Goal: Task Accomplishment & Management: Use online tool/utility

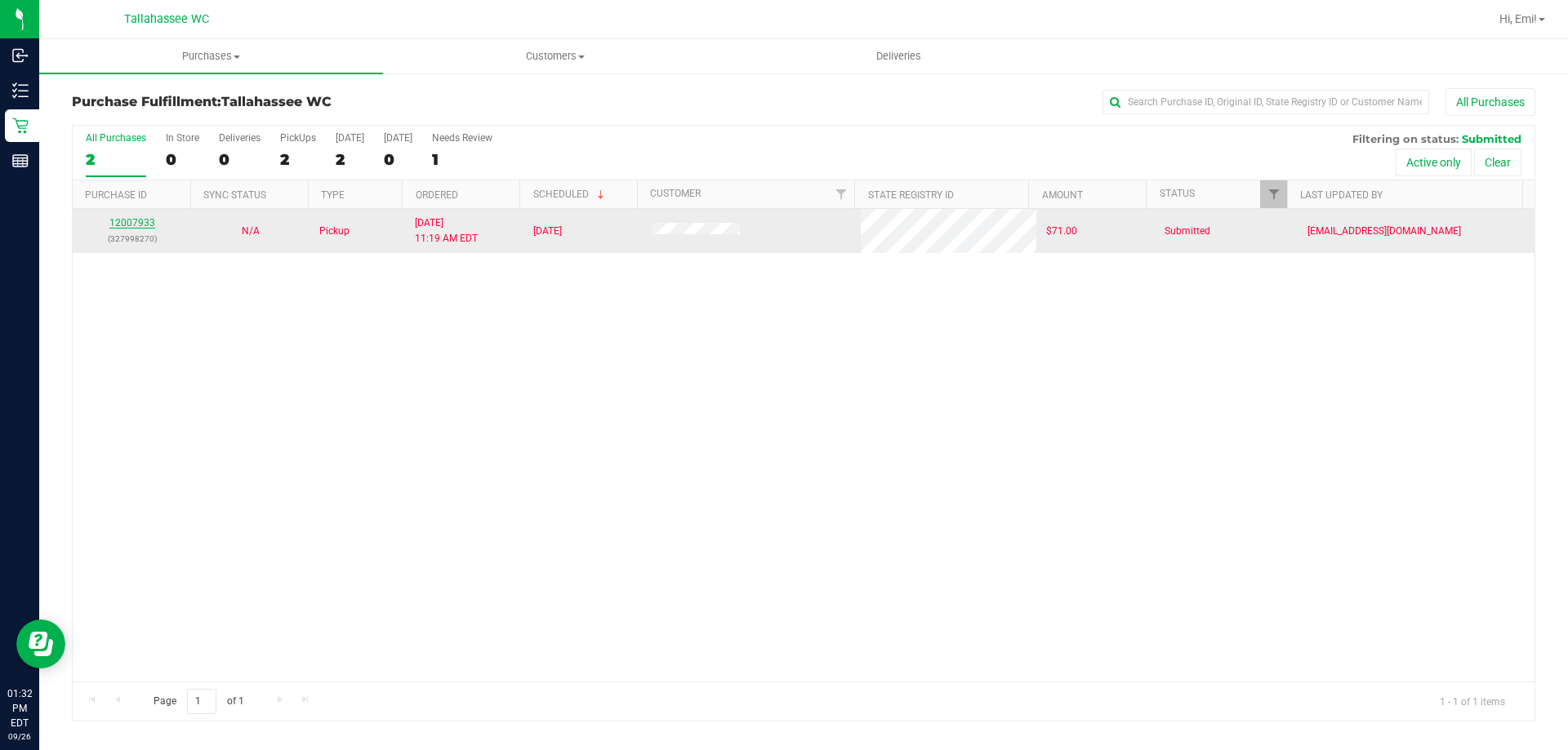
click at [152, 220] on div "12007933 (327998270)" at bounding box center [131, 231] width 99 height 31
click at [148, 221] on link "12007933" at bounding box center [132, 223] width 46 height 12
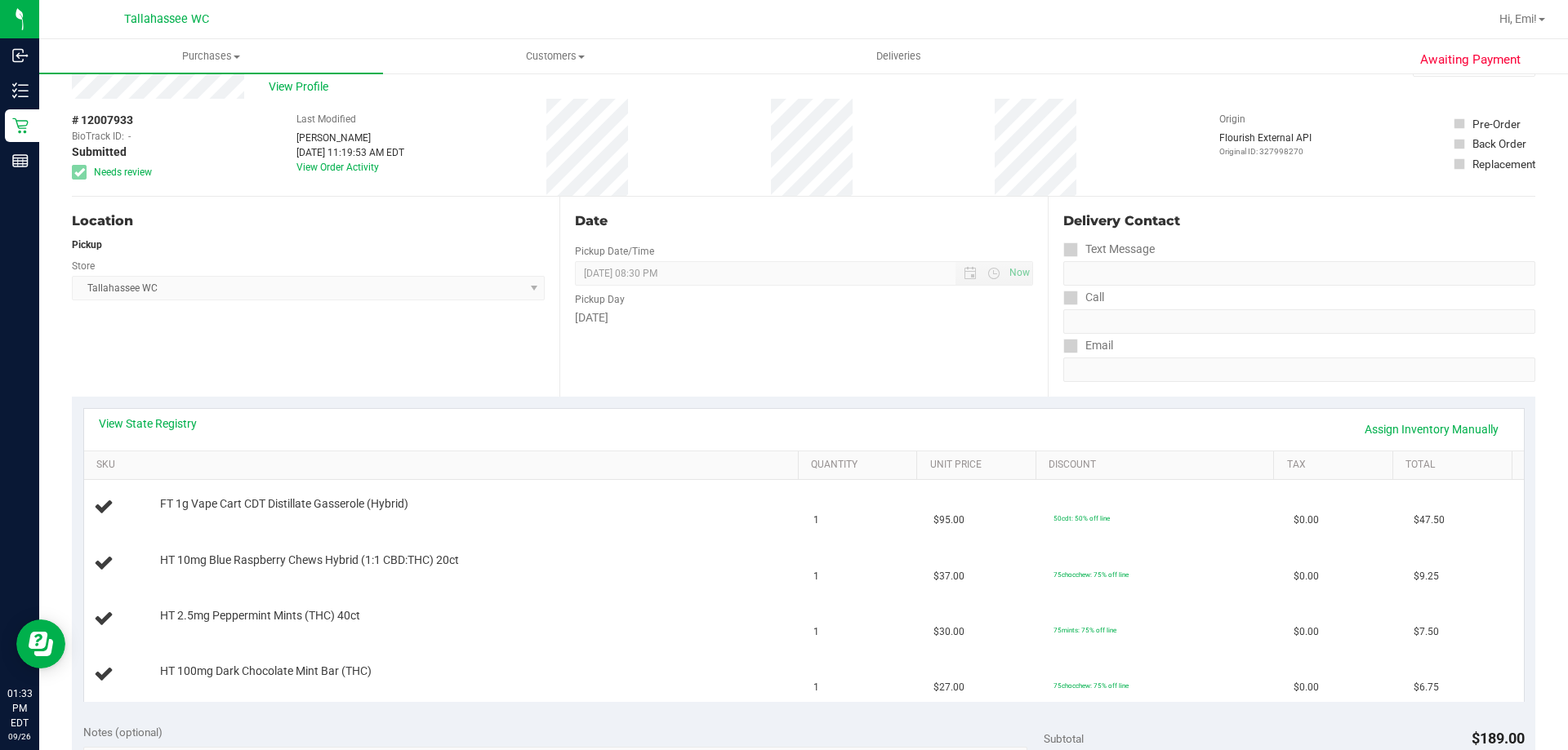
scroll to position [82, 0]
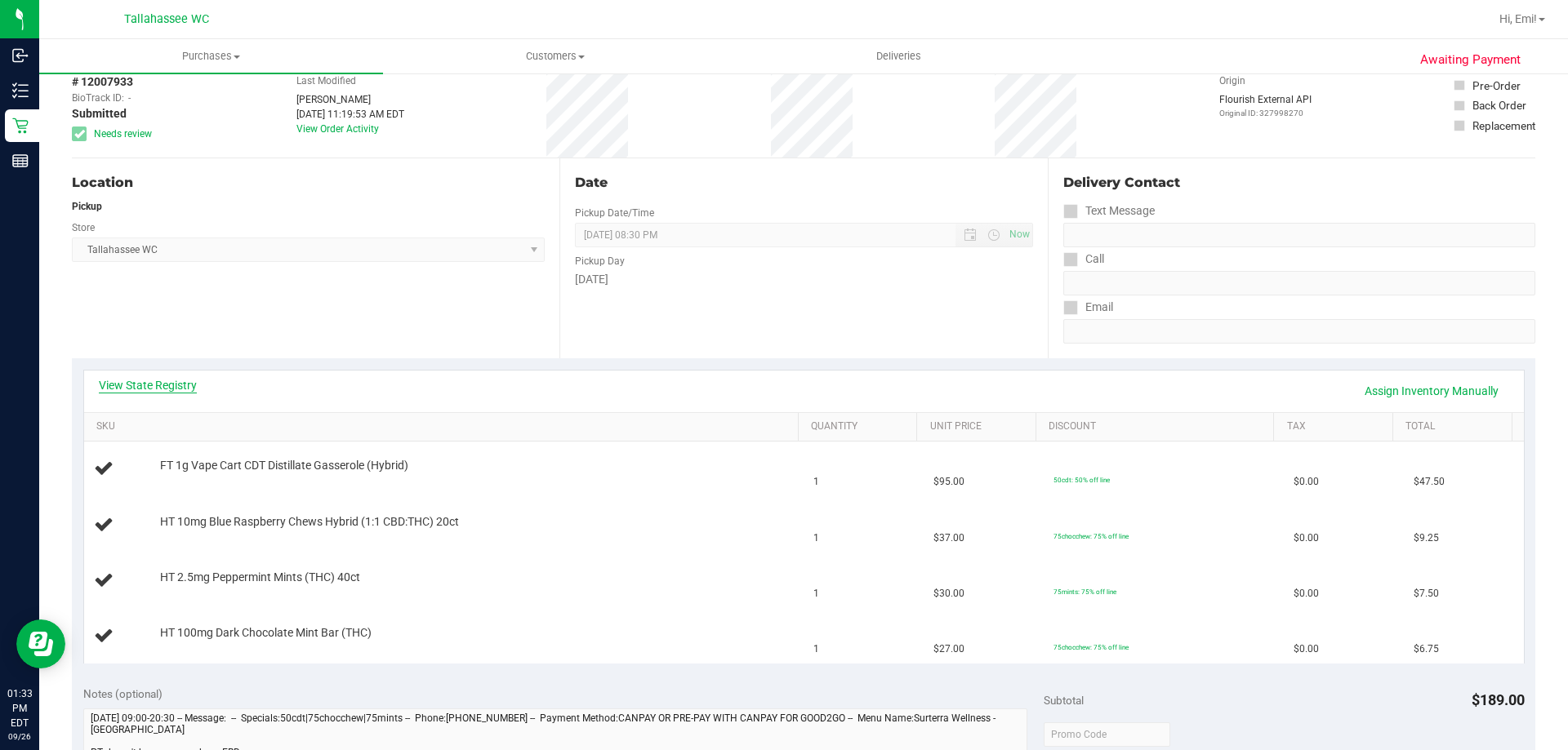
click at [177, 383] on link "View State Registry" at bounding box center [147, 385] width 98 height 16
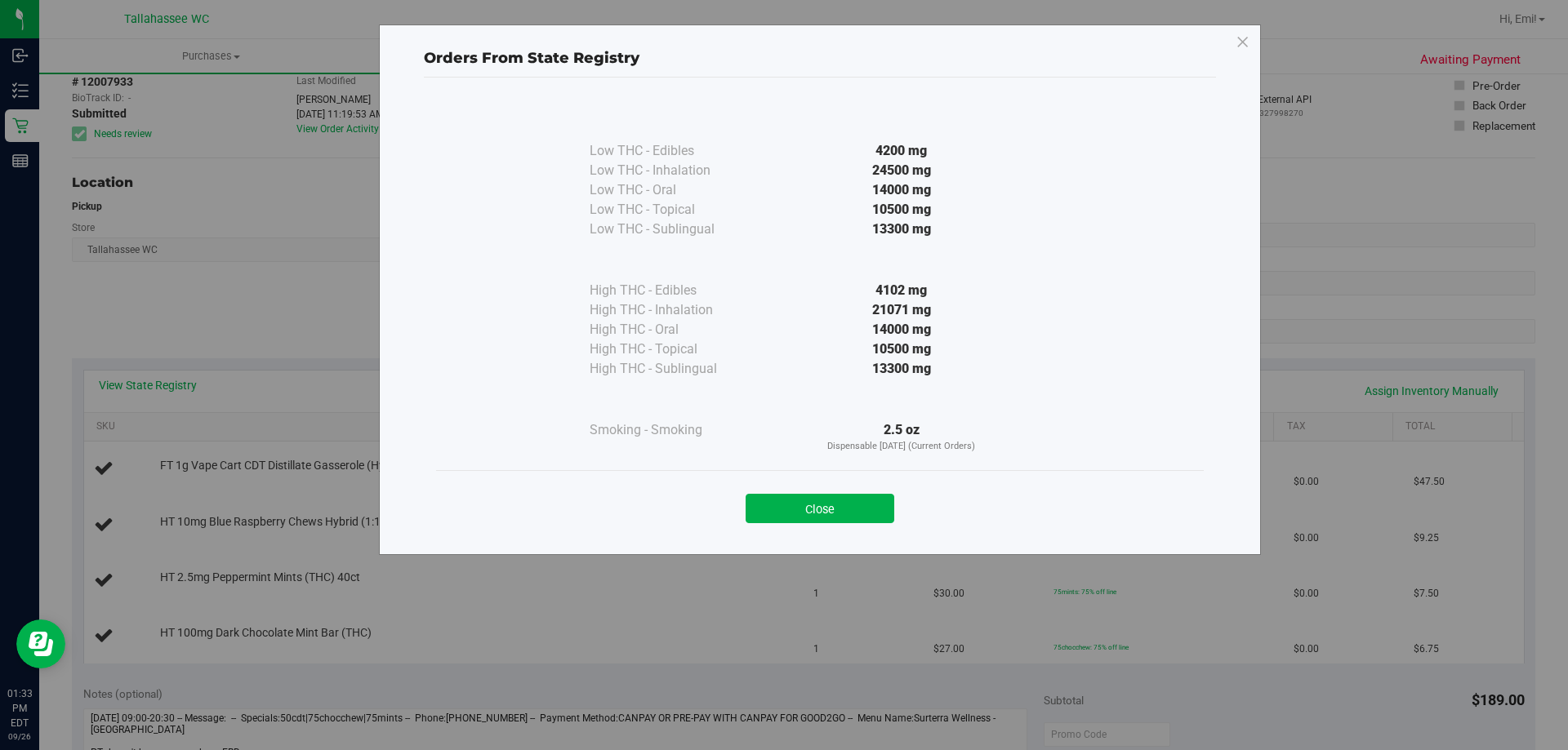
click at [851, 493] on div "Close" at bounding box center [820, 504] width 743 height 41
click at [784, 490] on div "Close" at bounding box center [820, 504] width 743 height 41
click at [782, 492] on div "Close" at bounding box center [820, 504] width 743 height 41
click at [773, 513] on button "Close" at bounding box center [820, 509] width 148 height 29
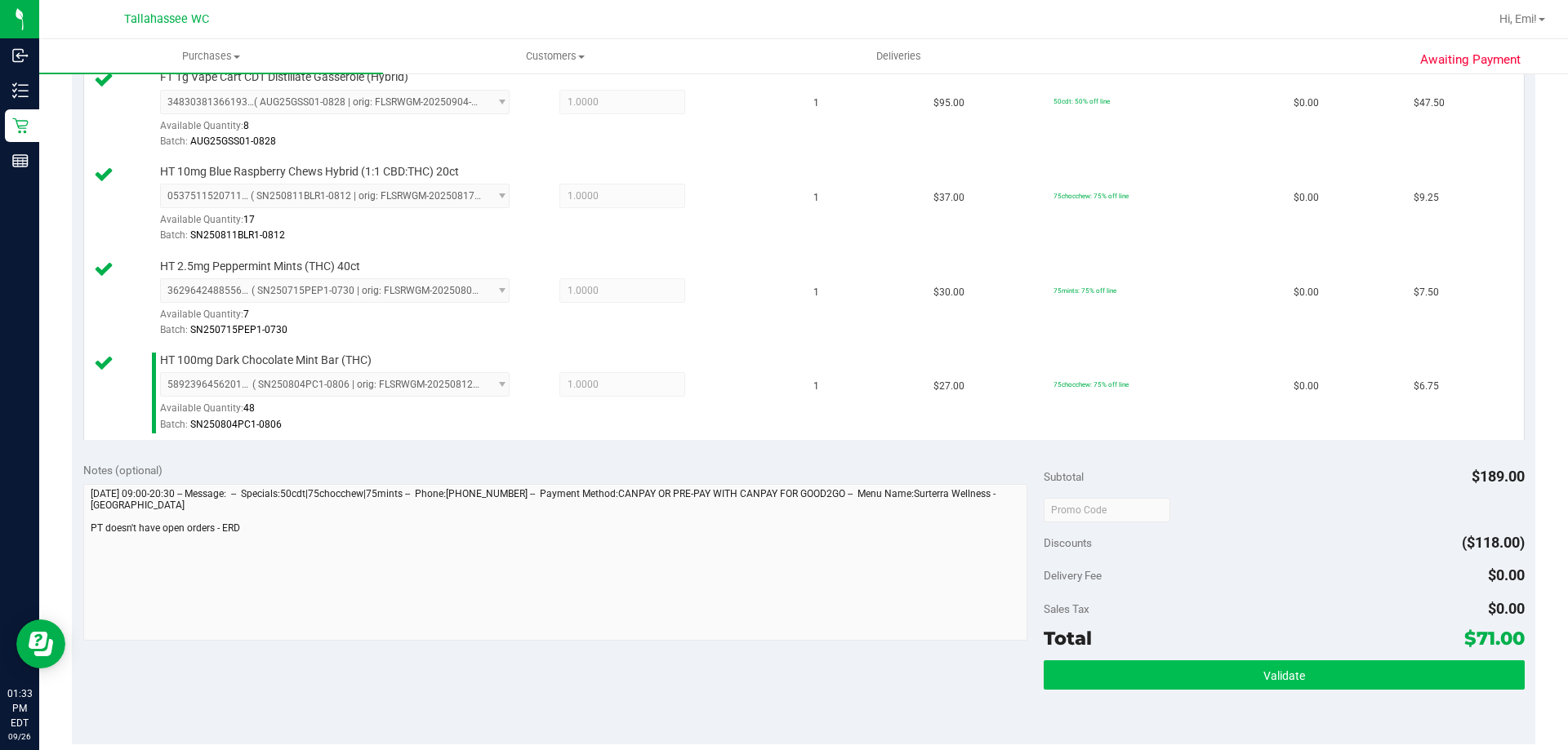
scroll to position [490, 0]
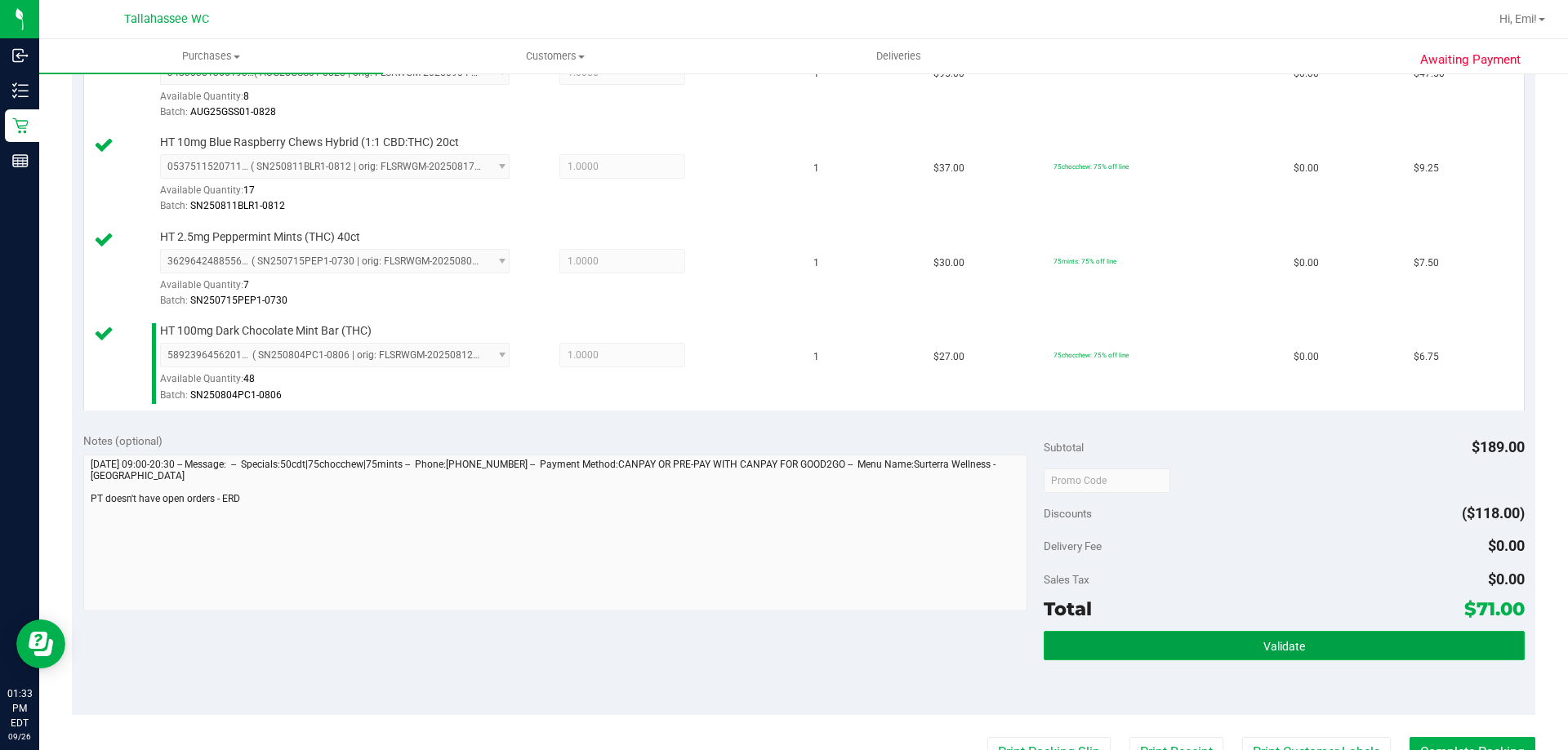
click at [1128, 654] on button "Validate" at bounding box center [1284, 645] width 480 height 29
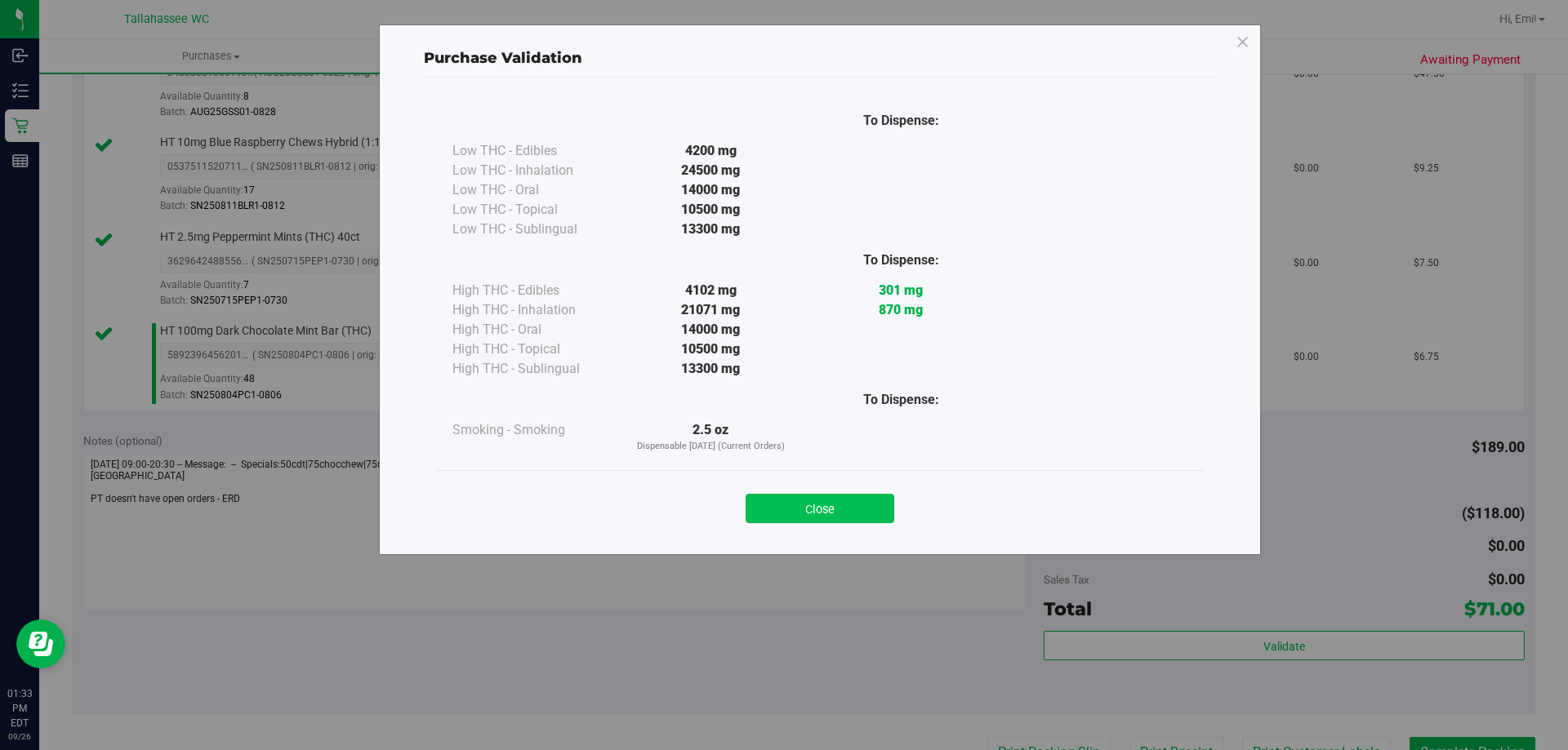
click at [808, 517] on button "Close" at bounding box center [820, 509] width 148 height 29
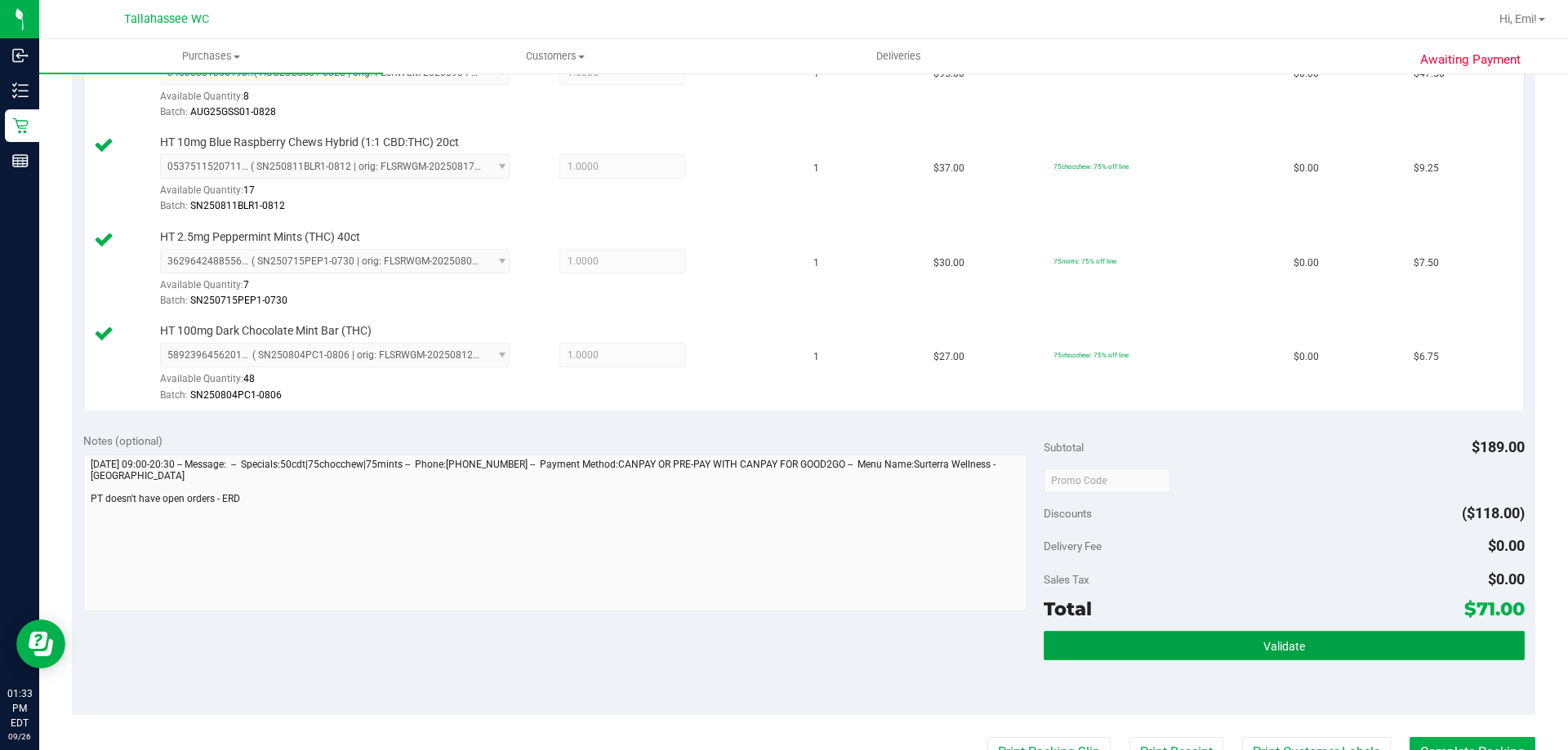
click at [1128, 646] on button "Validate" at bounding box center [1284, 645] width 480 height 29
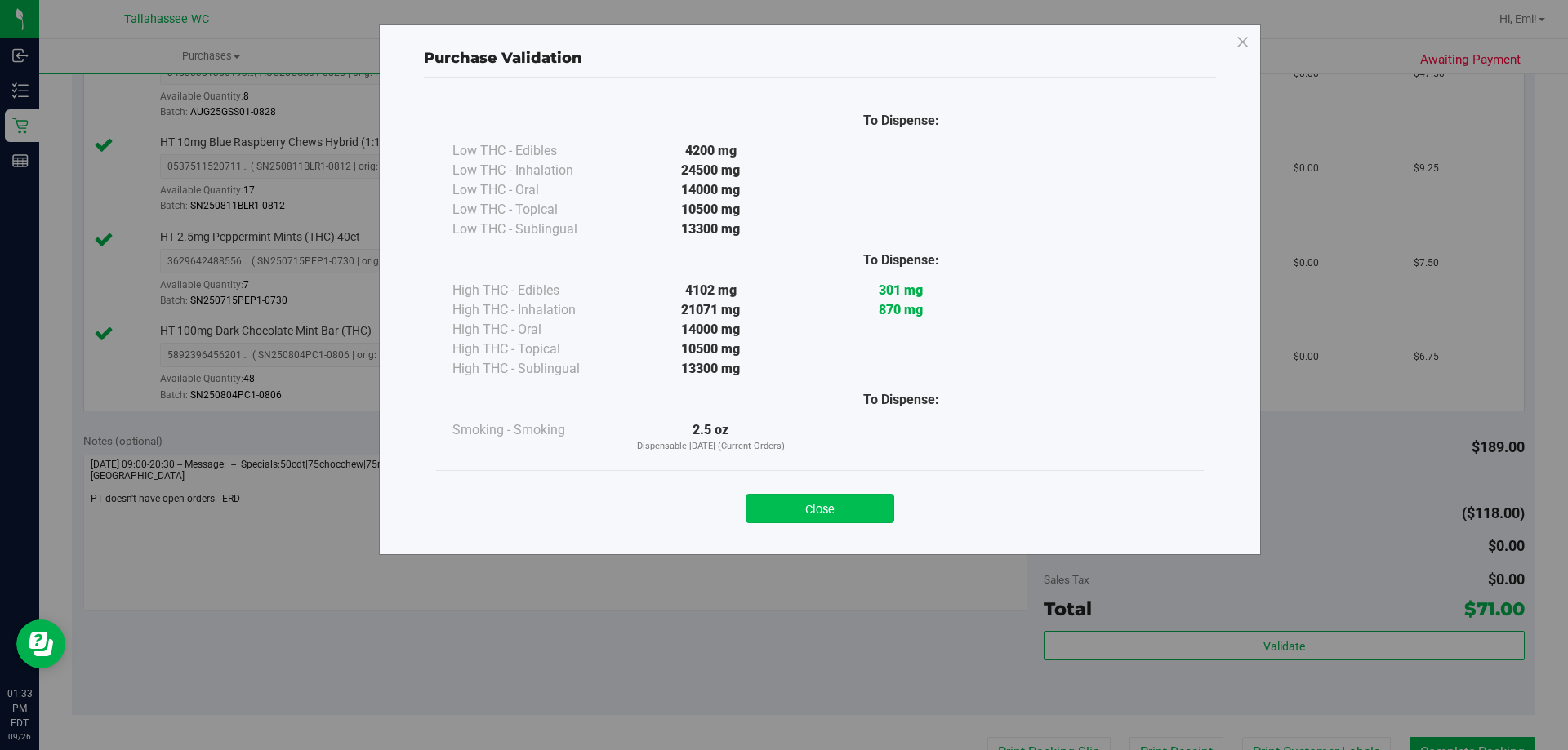
click at [811, 499] on button "Close" at bounding box center [820, 509] width 148 height 29
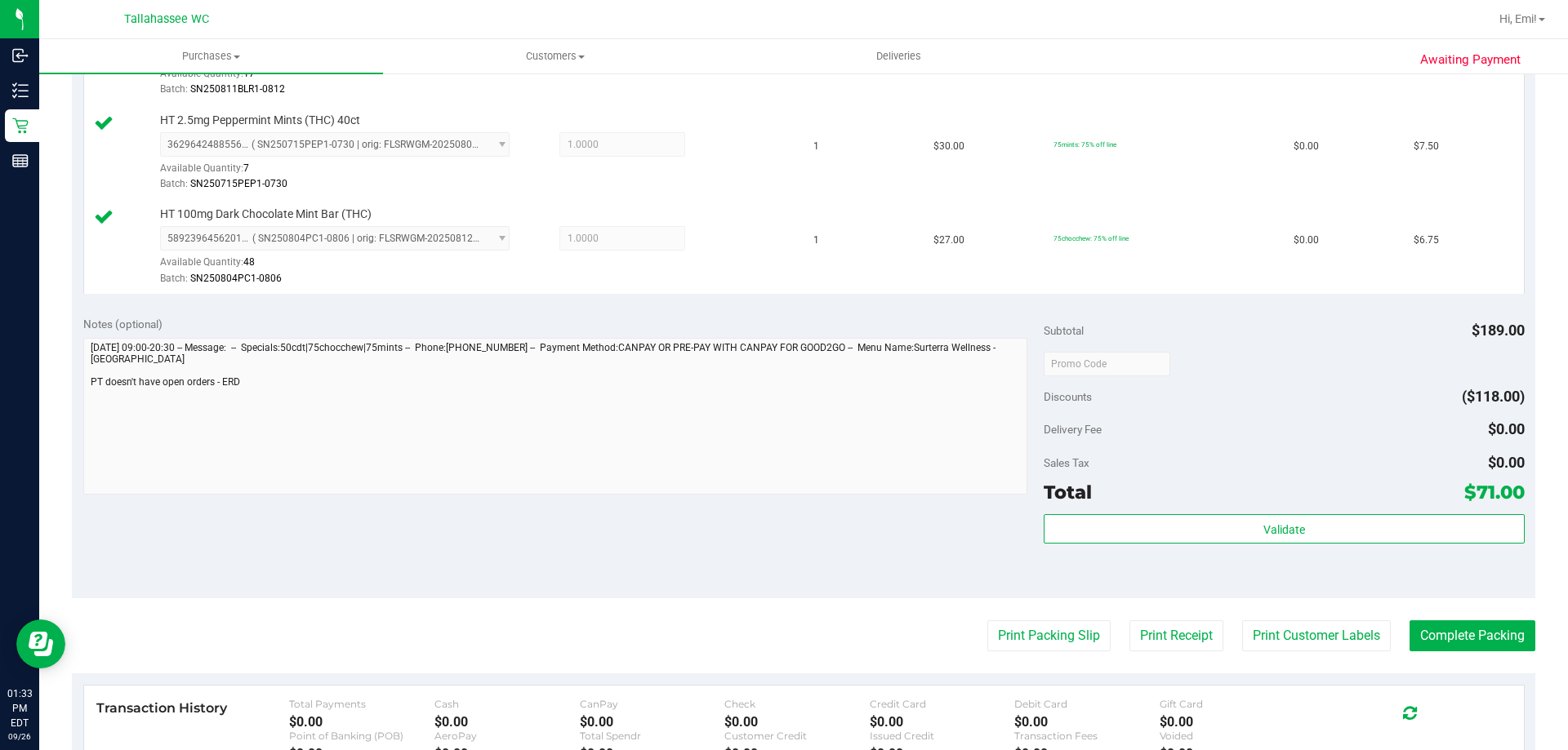
scroll to position [735, 0]
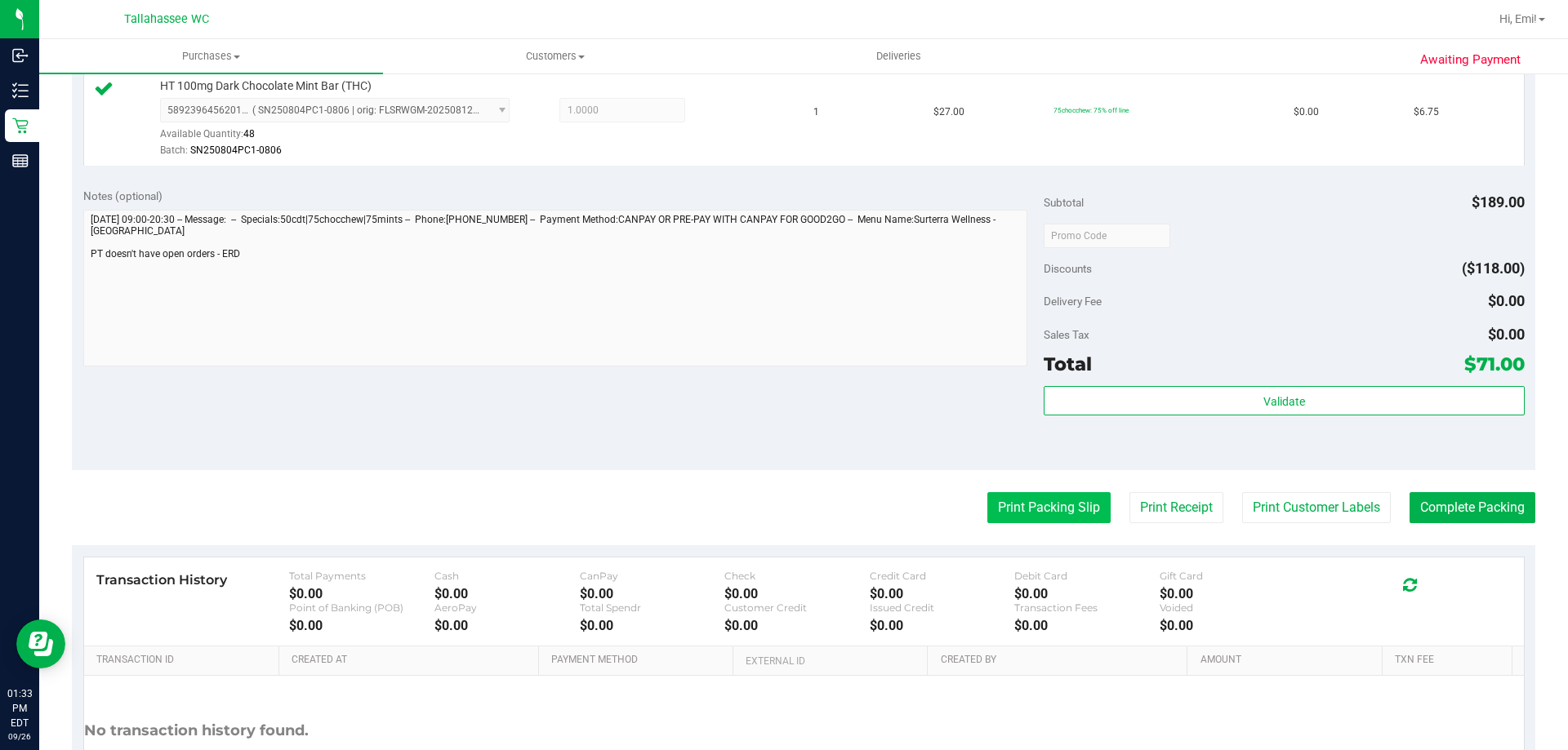
click at [1000, 496] on button "Print Packing Slip" at bounding box center [1049, 508] width 123 height 31
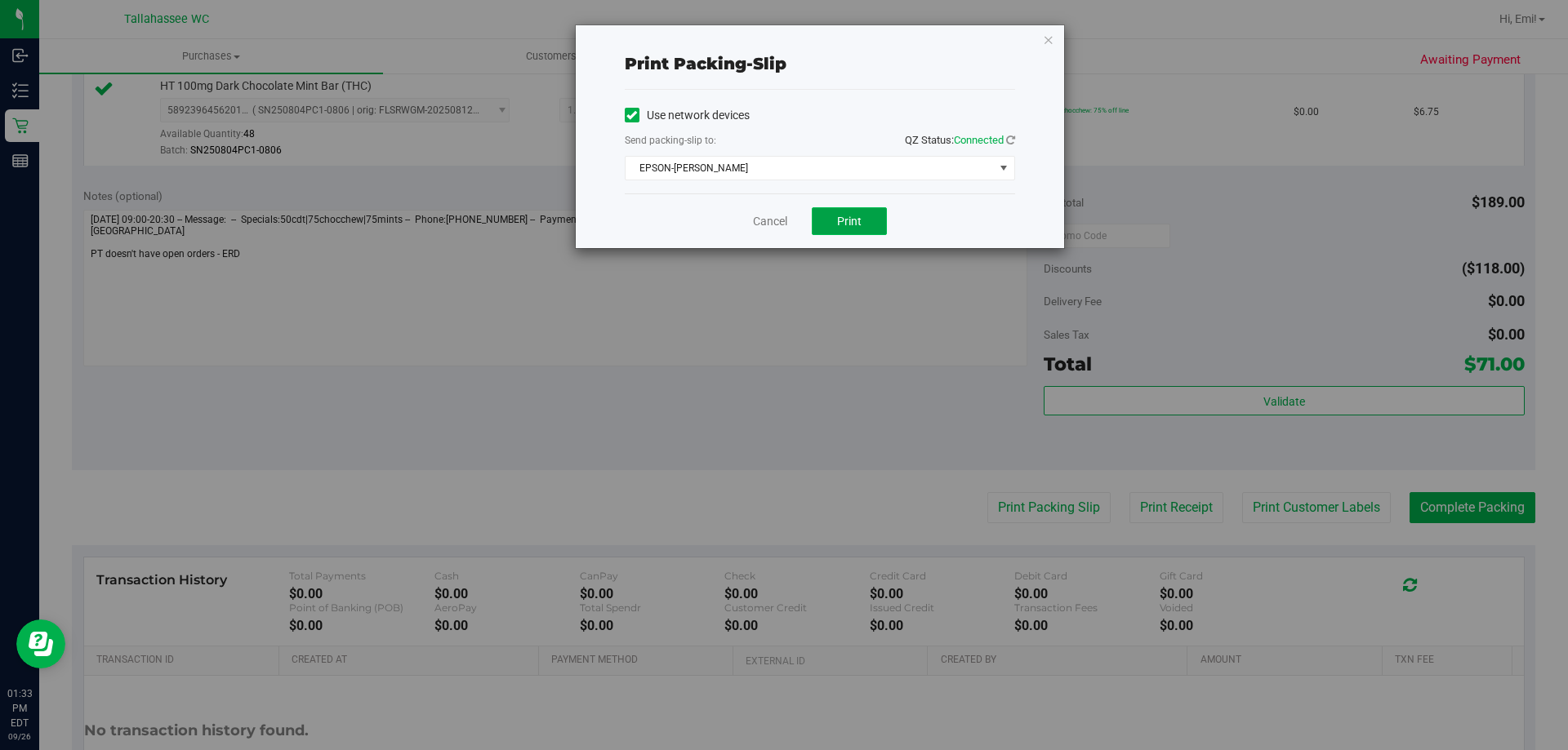
click at [866, 216] on button "Print" at bounding box center [849, 221] width 75 height 28
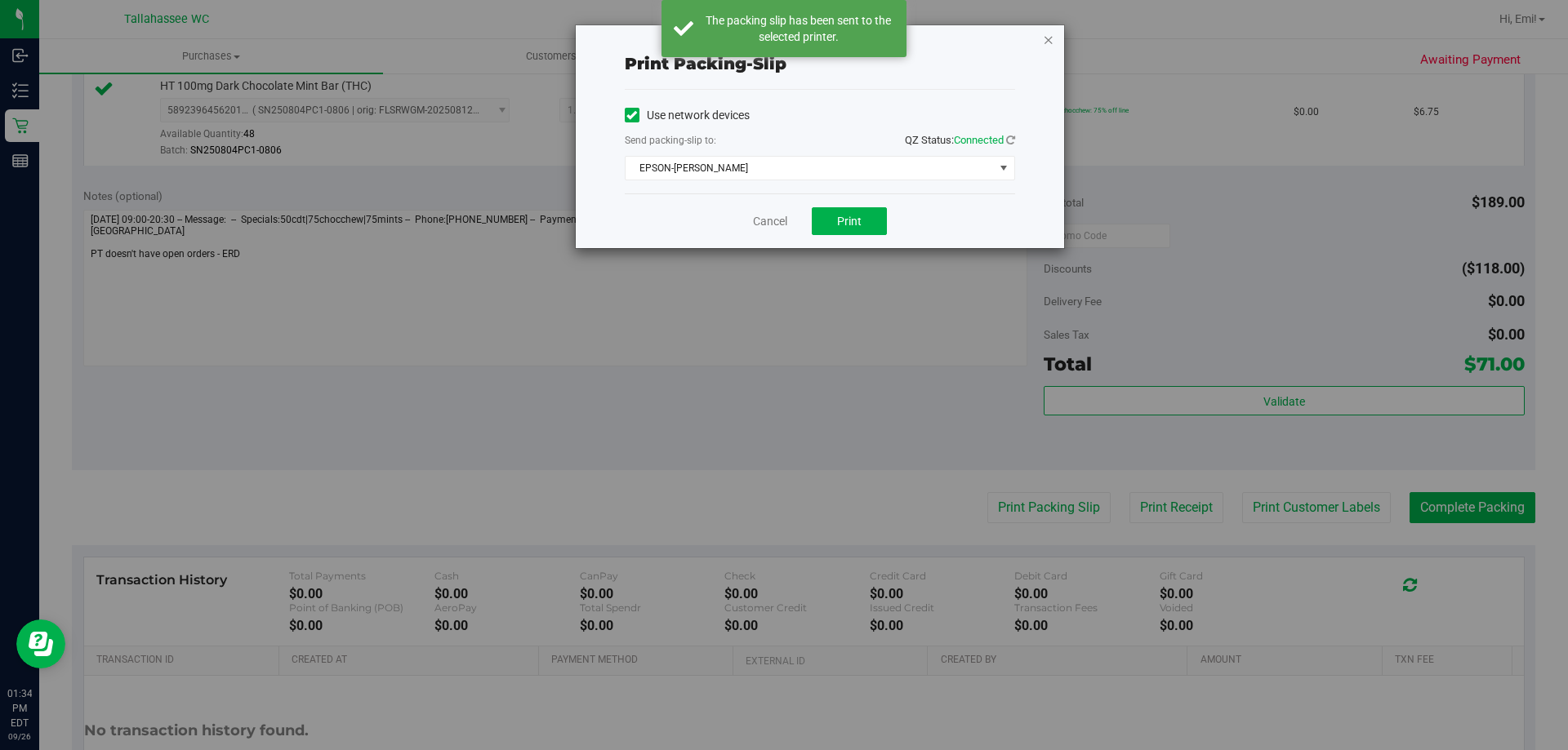
click at [1049, 41] on icon "button" at bounding box center [1049, 39] width 12 height 20
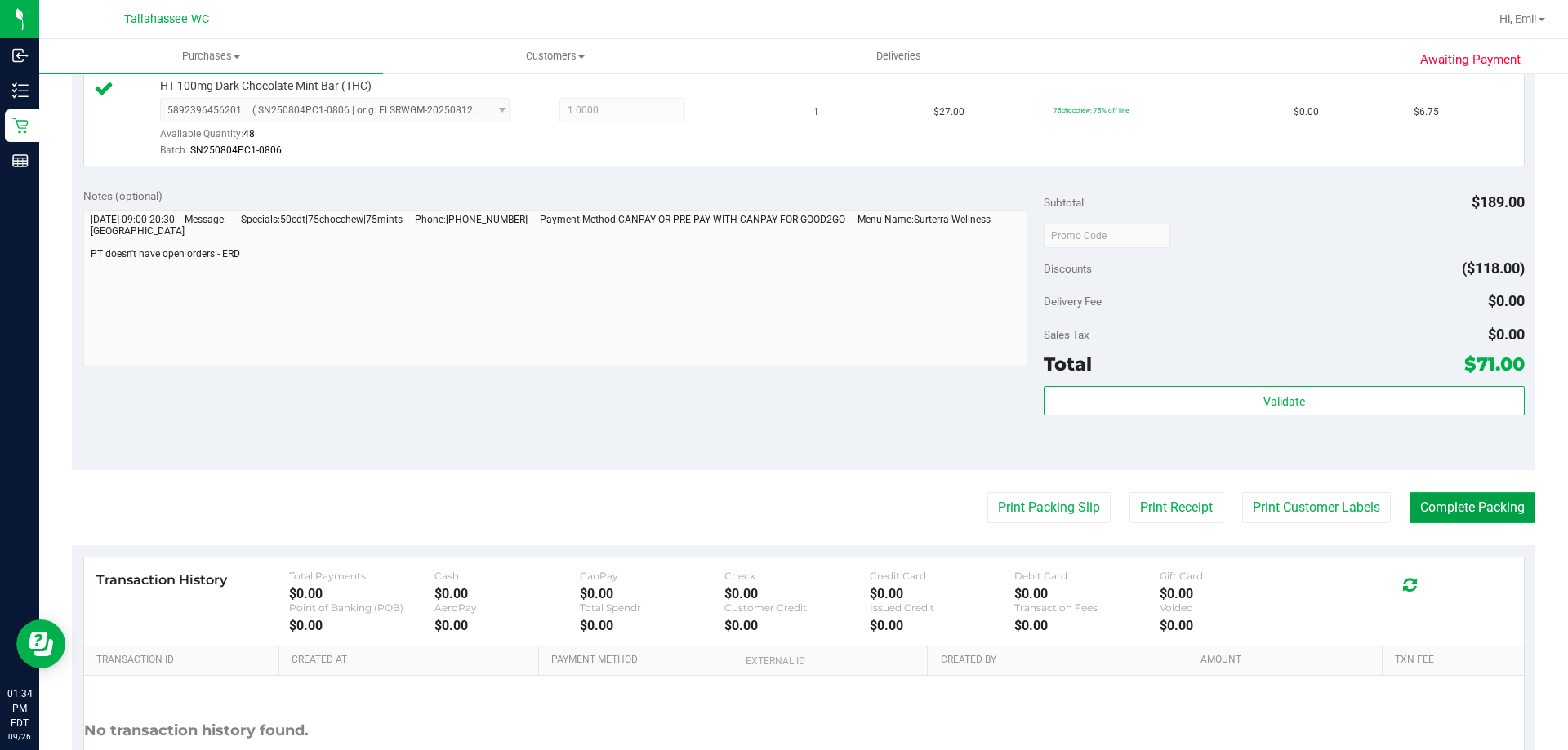
click at [1410, 499] on button "Complete Packing" at bounding box center [1473, 508] width 126 height 31
